Goal: Information Seeking & Learning: Learn about a topic

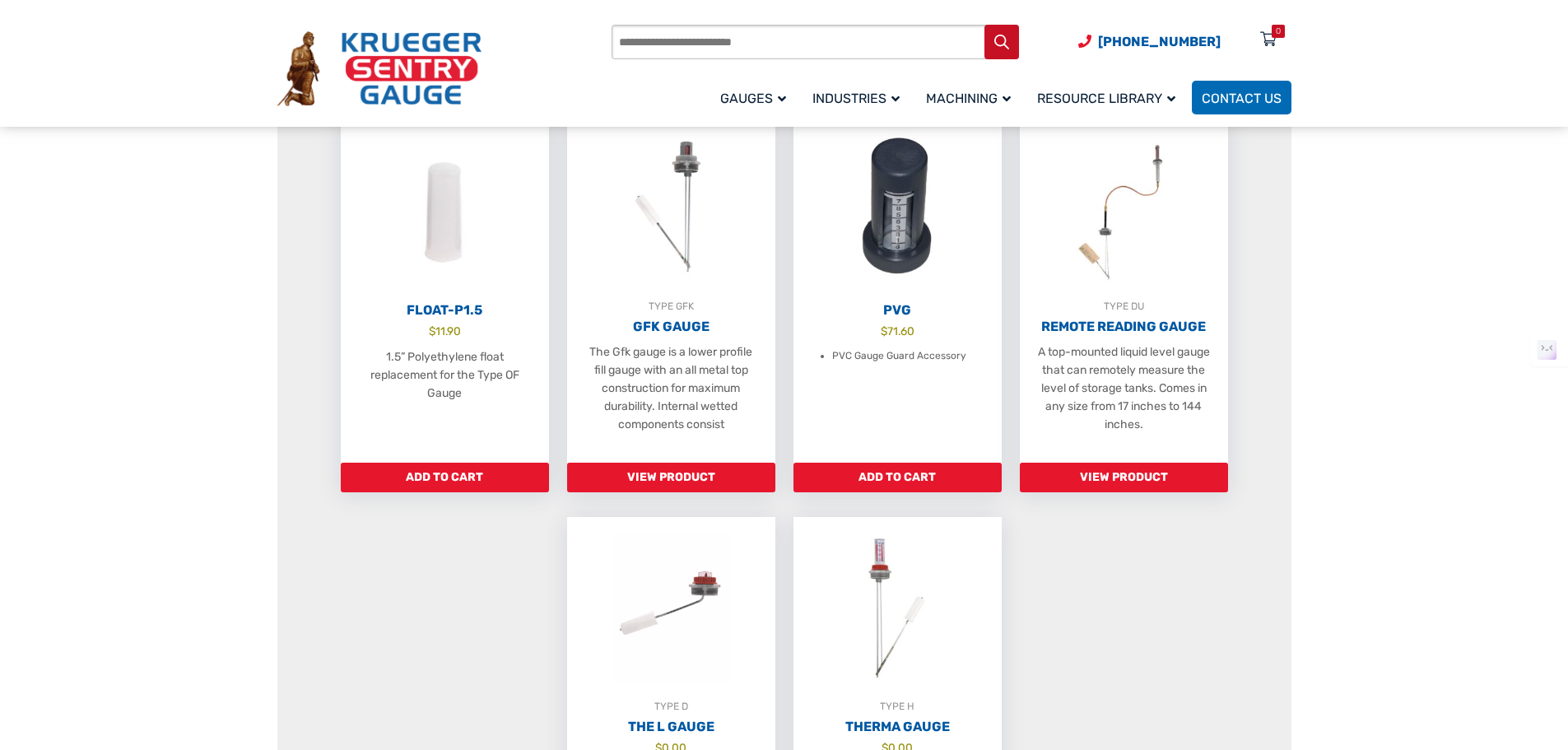
scroll to position [988, 0]
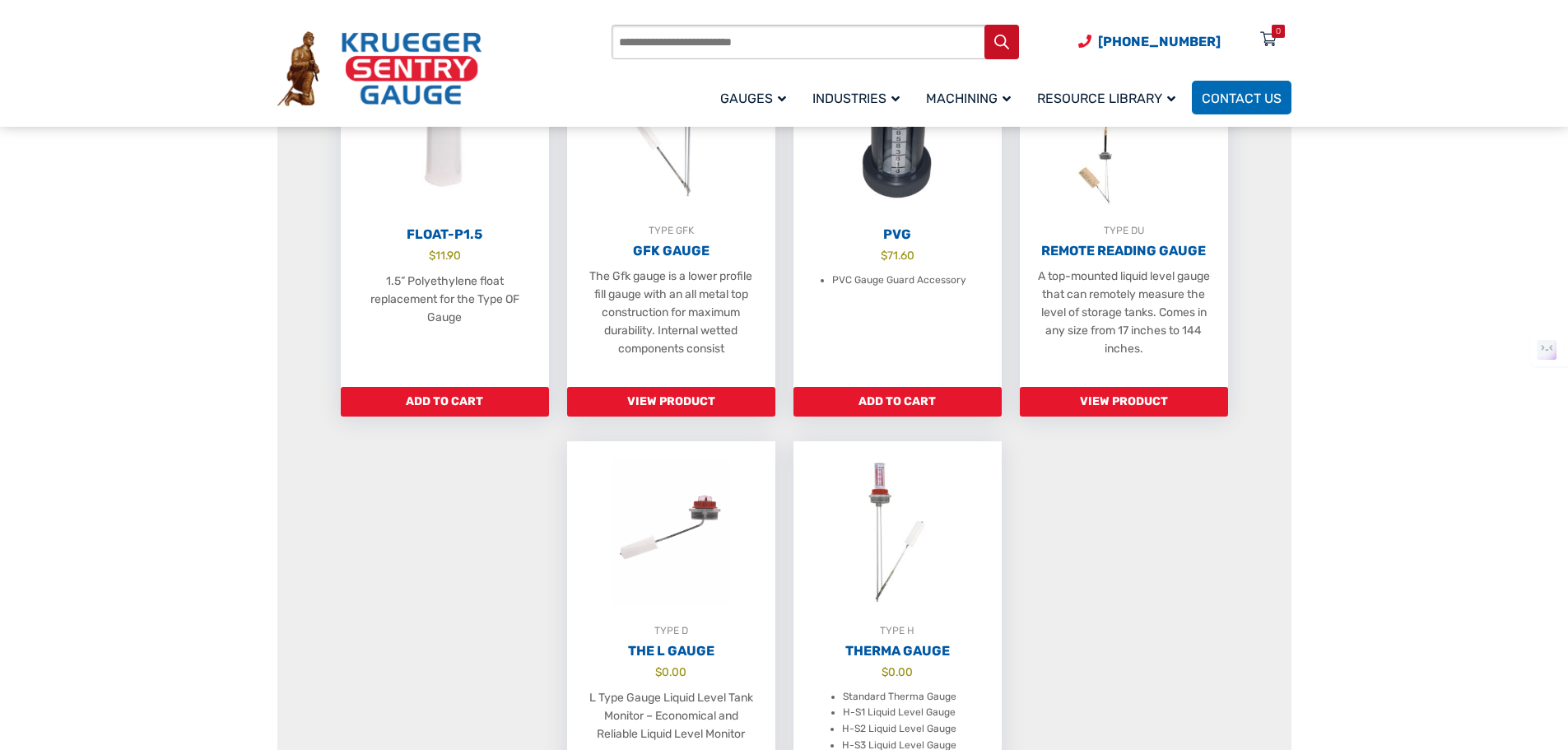
click at [99, 274] on section "Liquid Level Gauge Tank Liquid Level Indicator For over 75+ years, Krueger Sent…" at bounding box center [784, 542] width 1568 height 2607
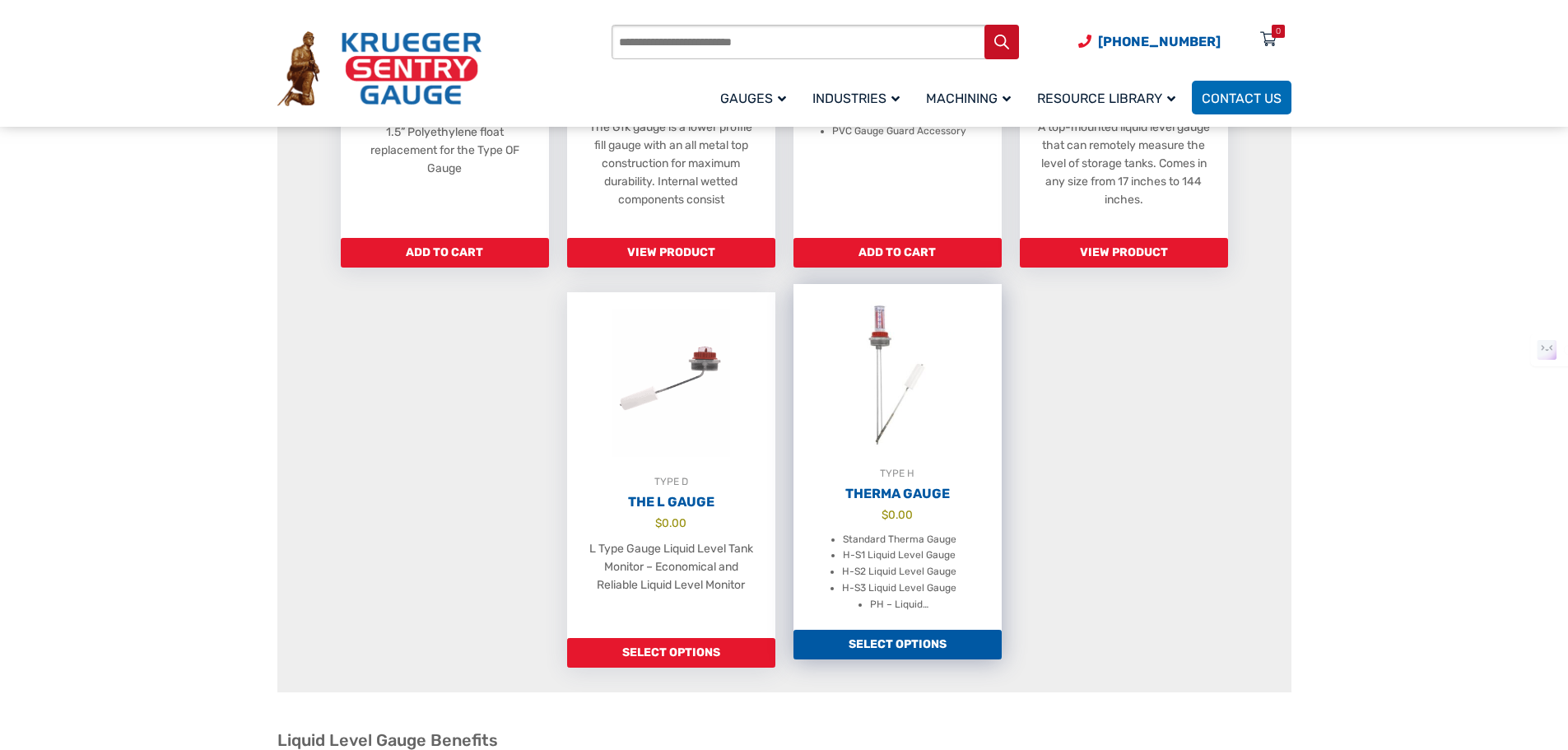
scroll to position [1153, 0]
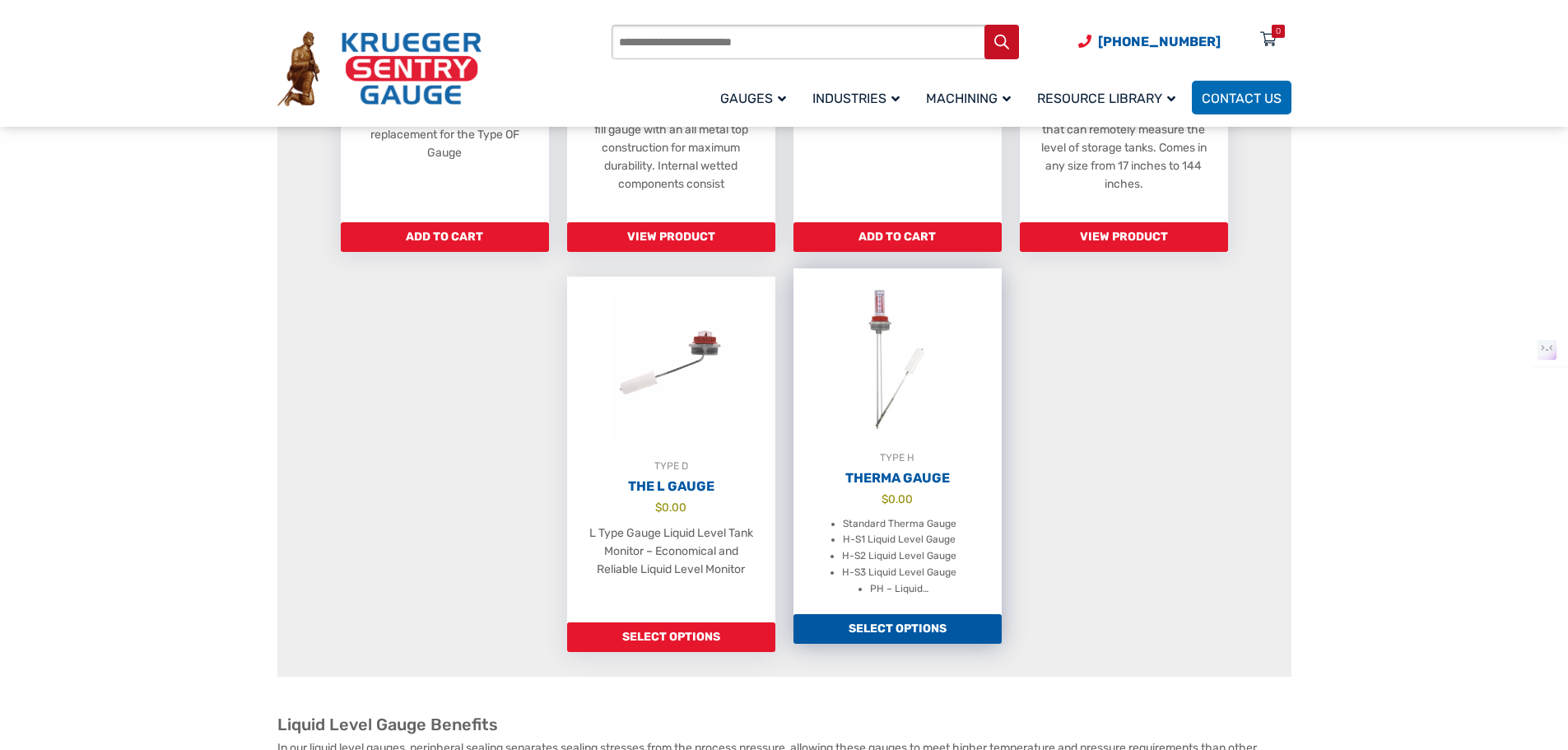
click at [886, 391] on img at bounding box center [898, 358] width 208 height 181
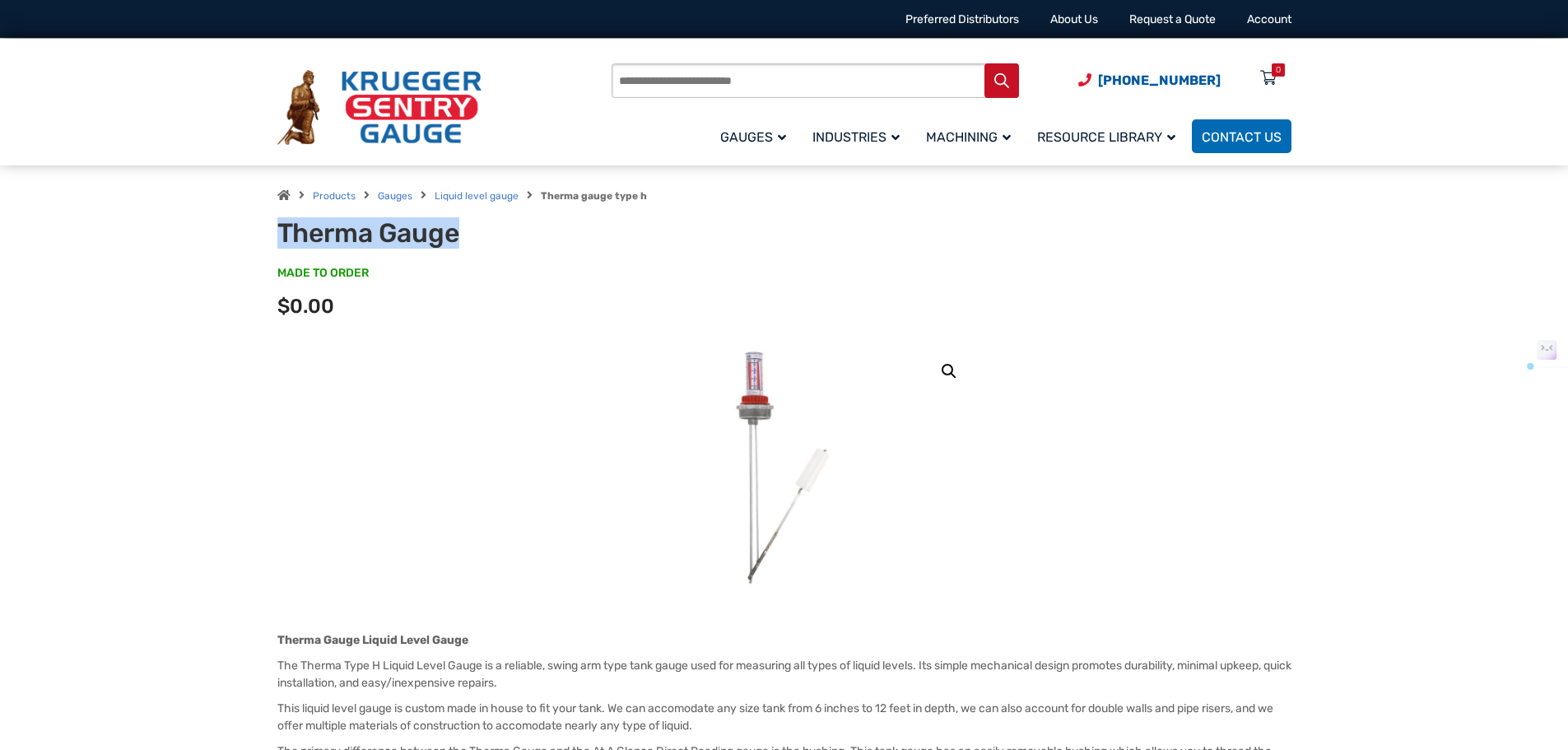
drag, startPoint x: 281, startPoint y: 232, endPoint x: 473, endPoint y: 239, distance: 192.1
click at [473, 239] on h1 "Therma Gauge" at bounding box center [480, 233] width 406 height 31
copy h1 "Therma Gauge"
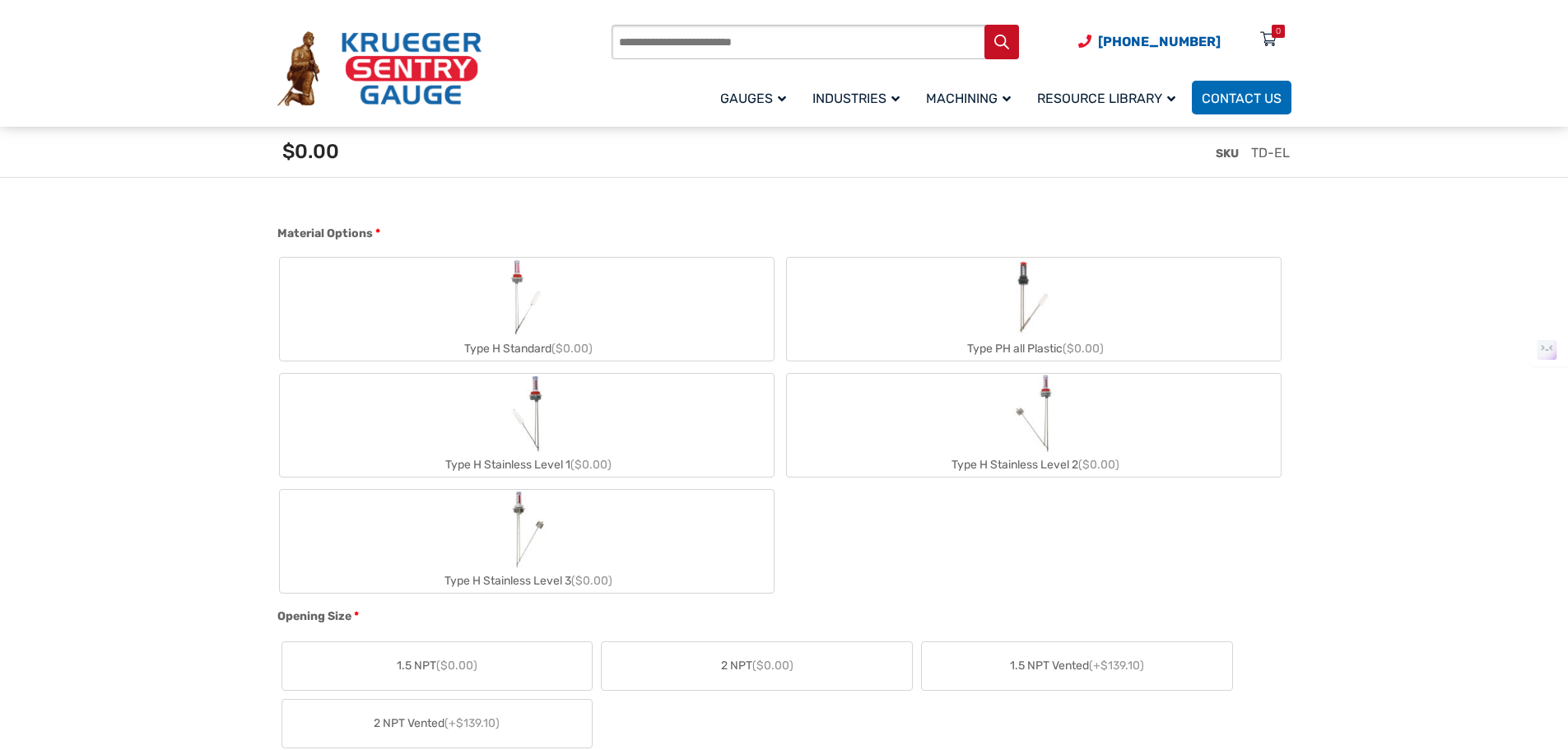
scroll to position [905, 0]
